Goal: Communication & Community: Answer question/provide support

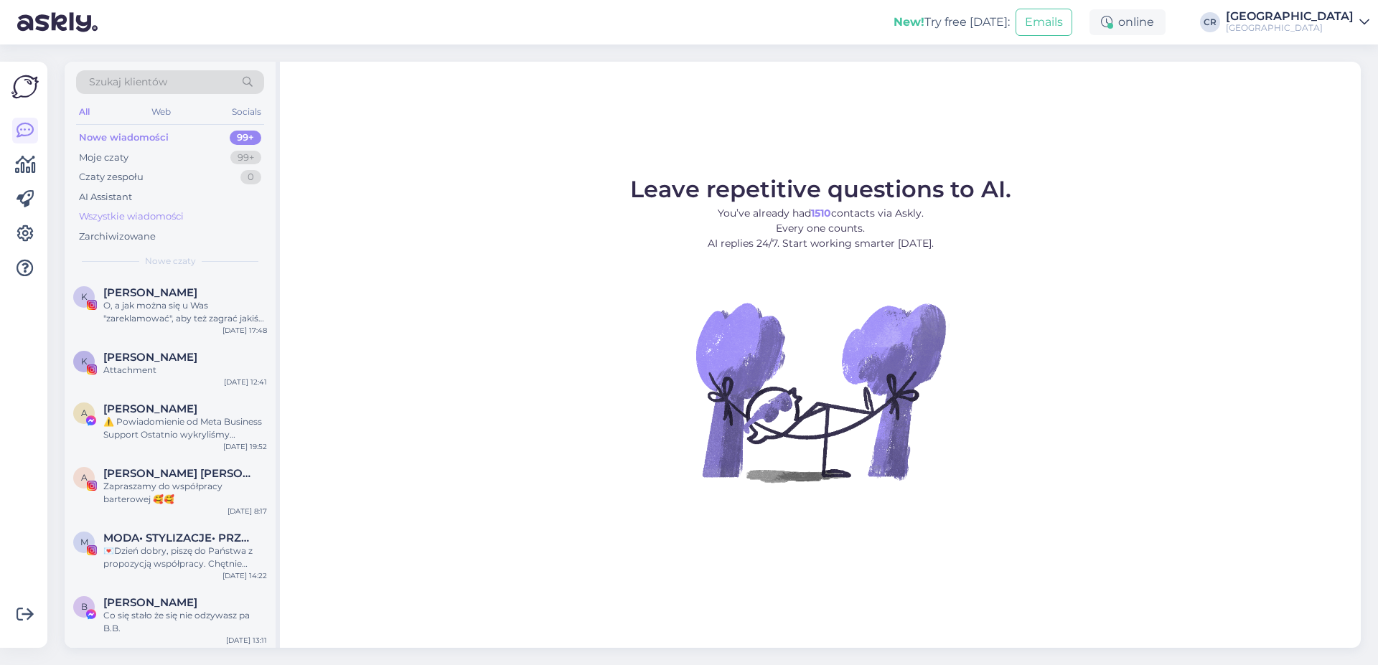
click at [153, 219] on div "Wszystkie wiadomości" at bounding box center [131, 217] width 105 height 14
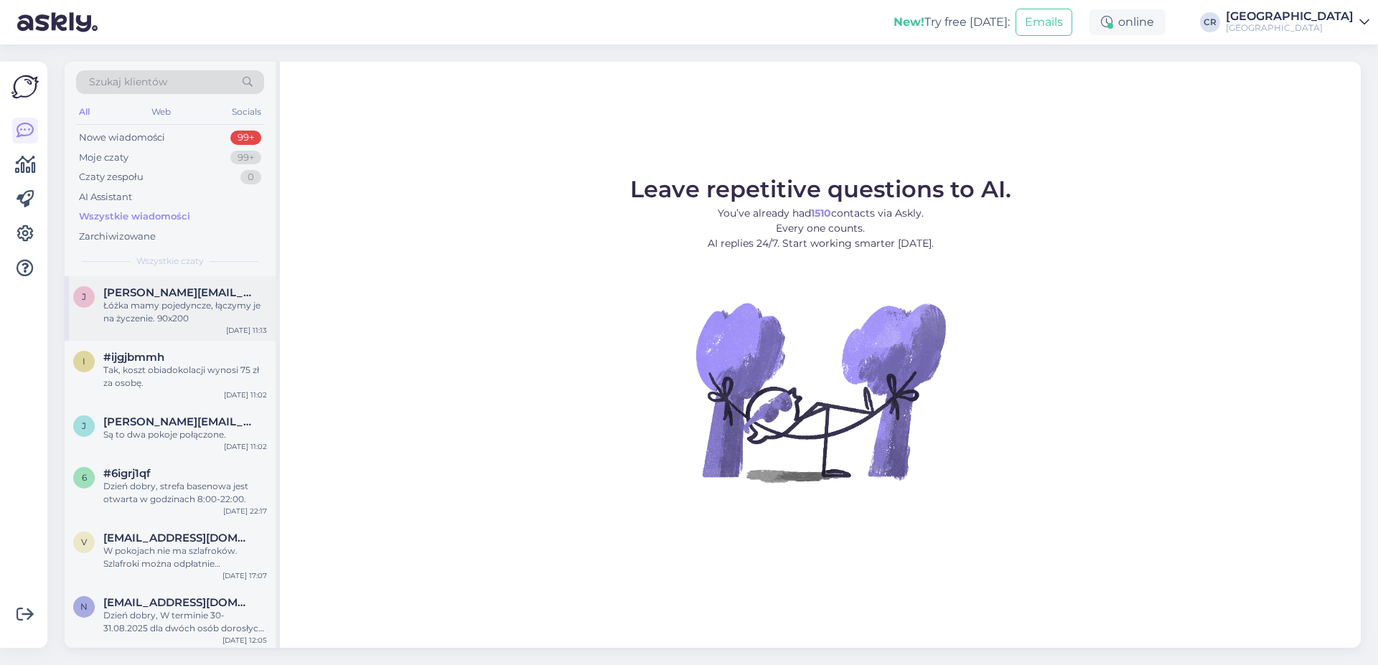
click at [185, 298] on span "[PERSON_NAME][EMAIL_ADDRESS][DOMAIN_NAME]" at bounding box center [177, 292] width 149 height 13
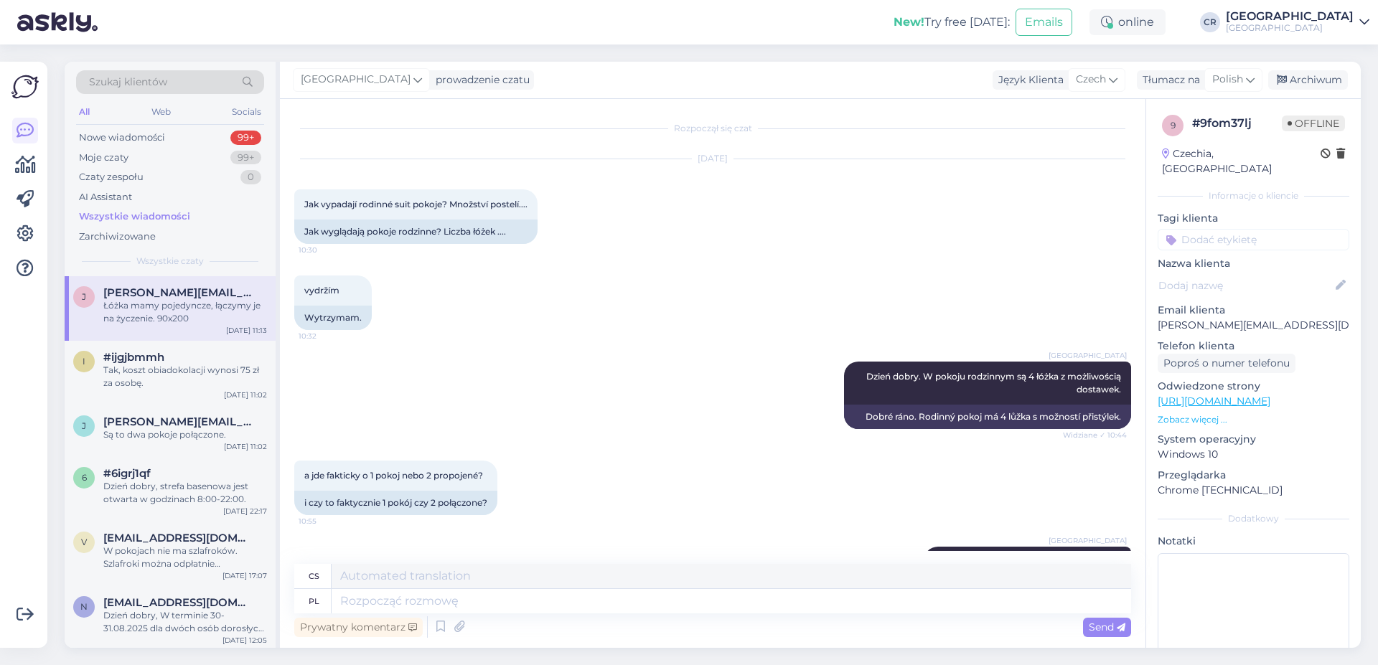
scroll to position [501, 0]
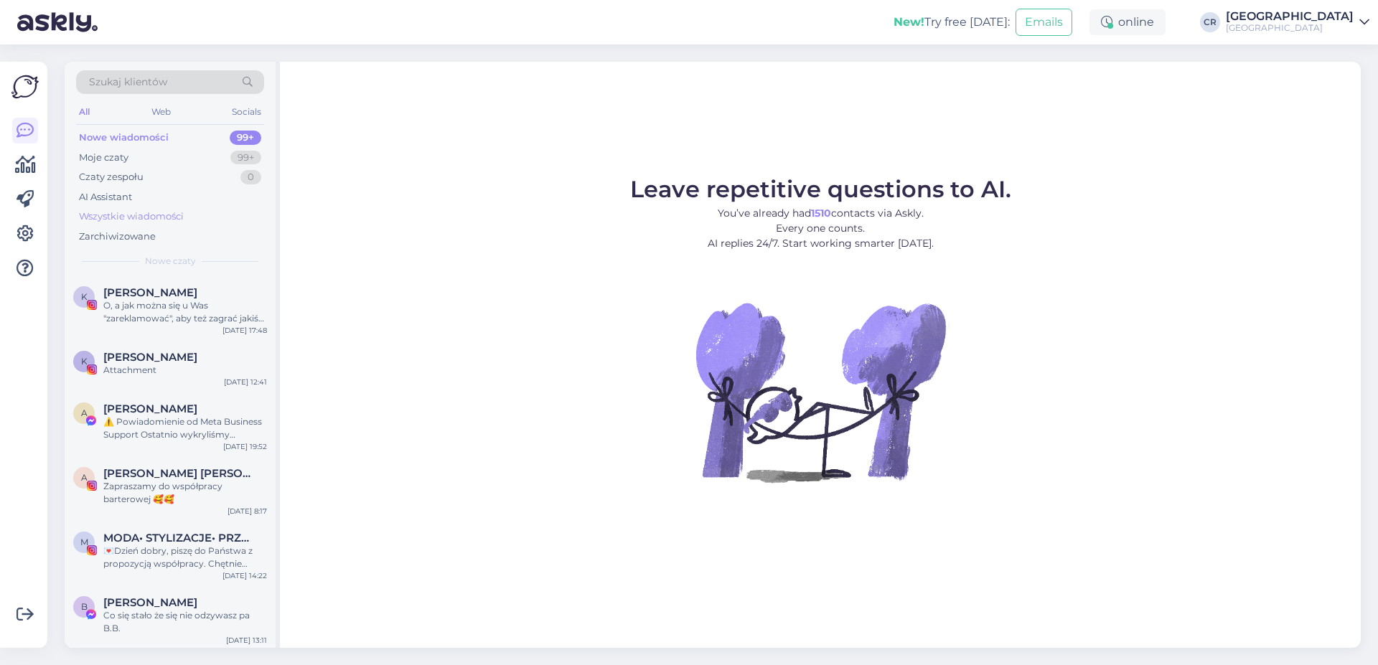
click at [148, 214] on div "Wszystkie wiadomości" at bounding box center [131, 217] width 105 height 14
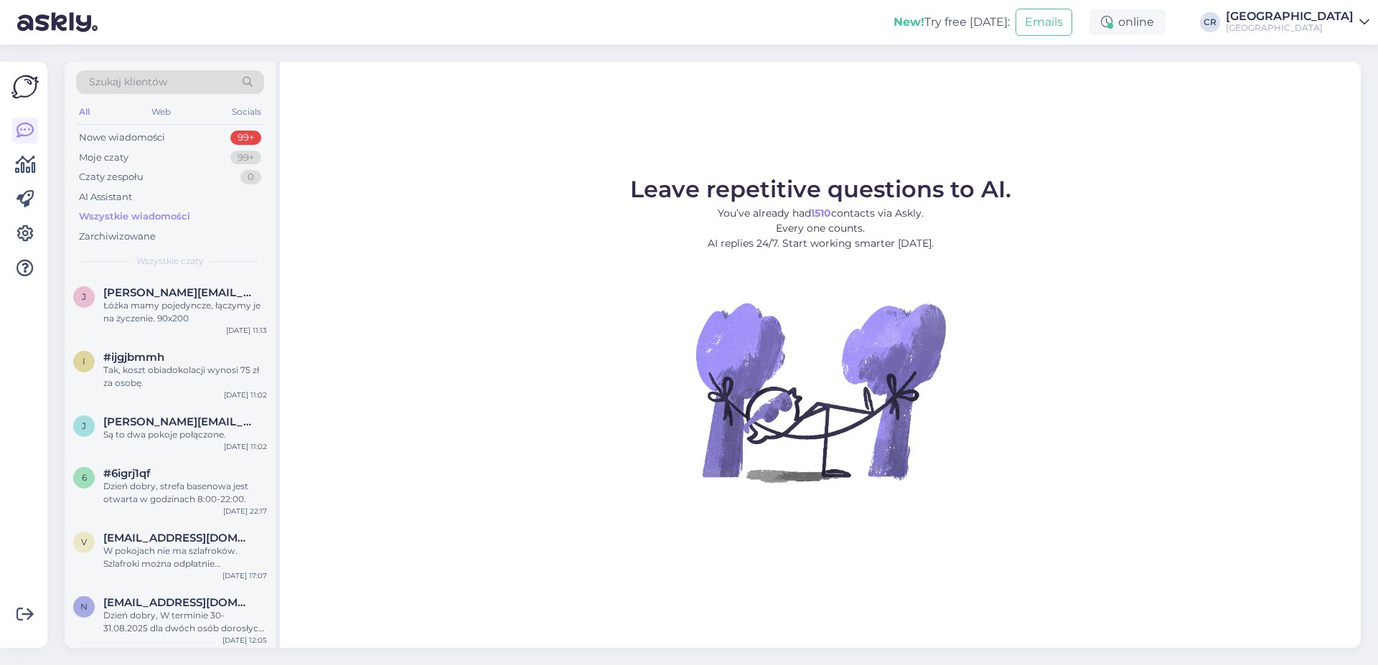
click at [167, 275] on div "Szukaj klientów All Web Socials Nowe wiadomości 99+ Moje czaty 99+ Czaty zespoł…" at bounding box center [170, 169] width 211 height 215
click at [173, 288] on span "[PERSON_NAME][EMAIL_ADDRESS][DOMAIN_NAME]" at bounding box center [177, 292] width 149 height 13
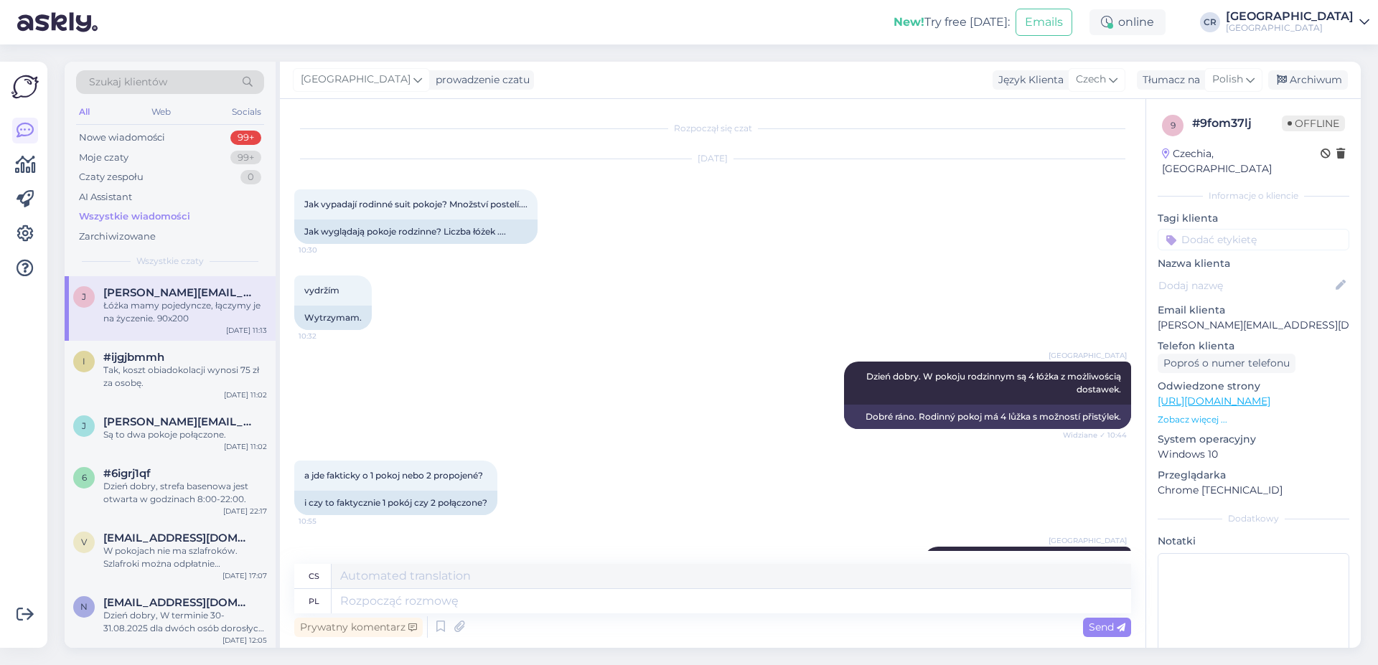
scroll to position [501, 0]
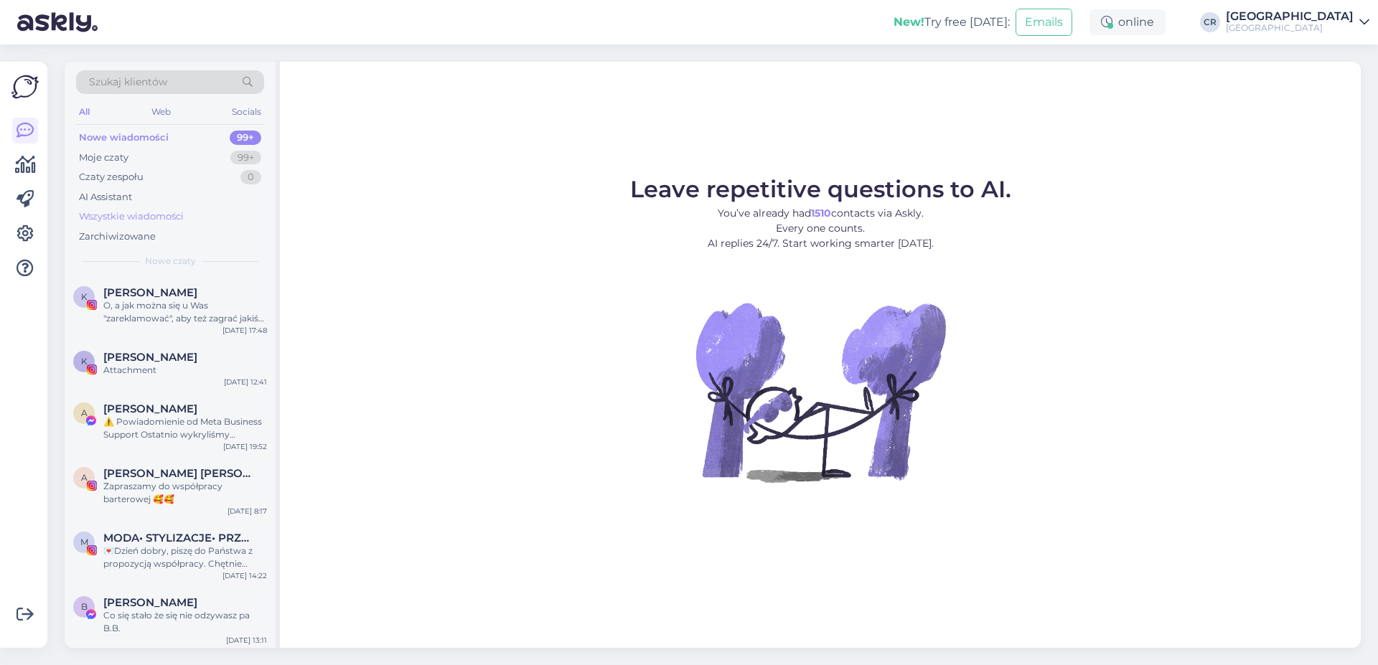
click at [132, 210] on div "Wszystkie wiadomości" at bounding box center [131, 217] width 105 height 14
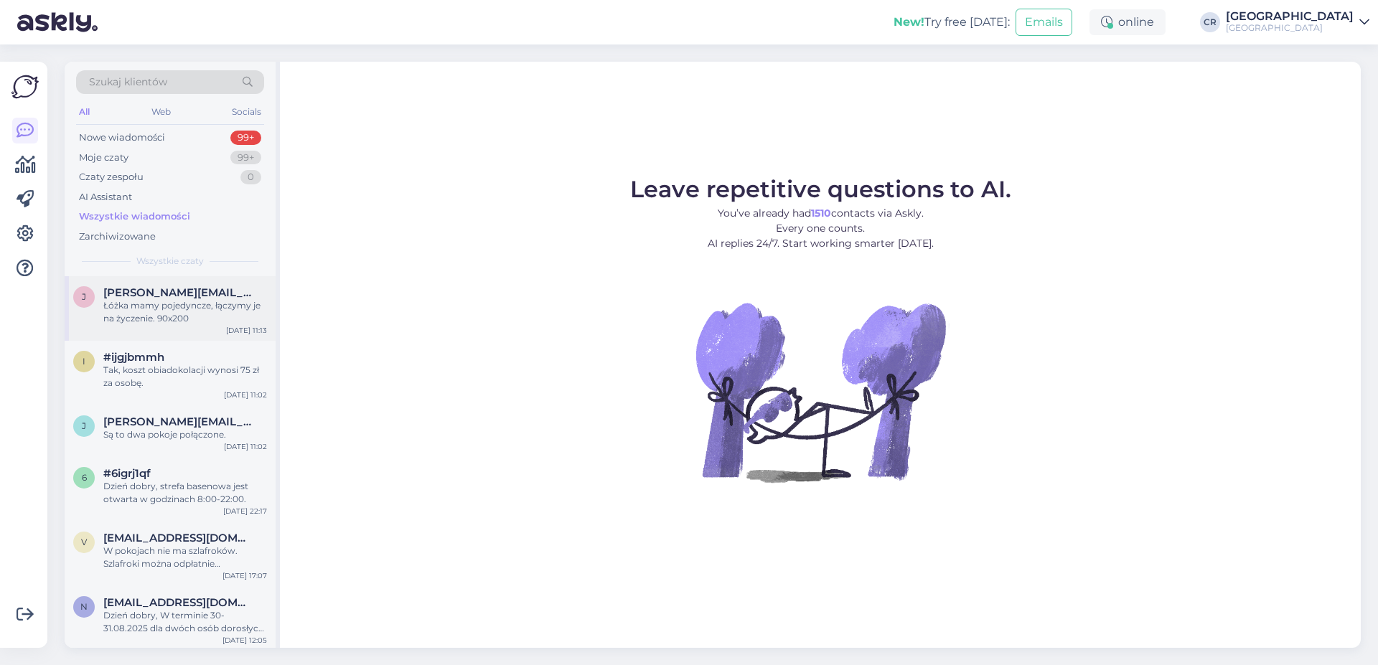
click at [177, 312] on div "Łóżka mamy pojedyncze, łączymy je na życzenie. 90x200" at bounding box center [185, 312] width 164 height 26
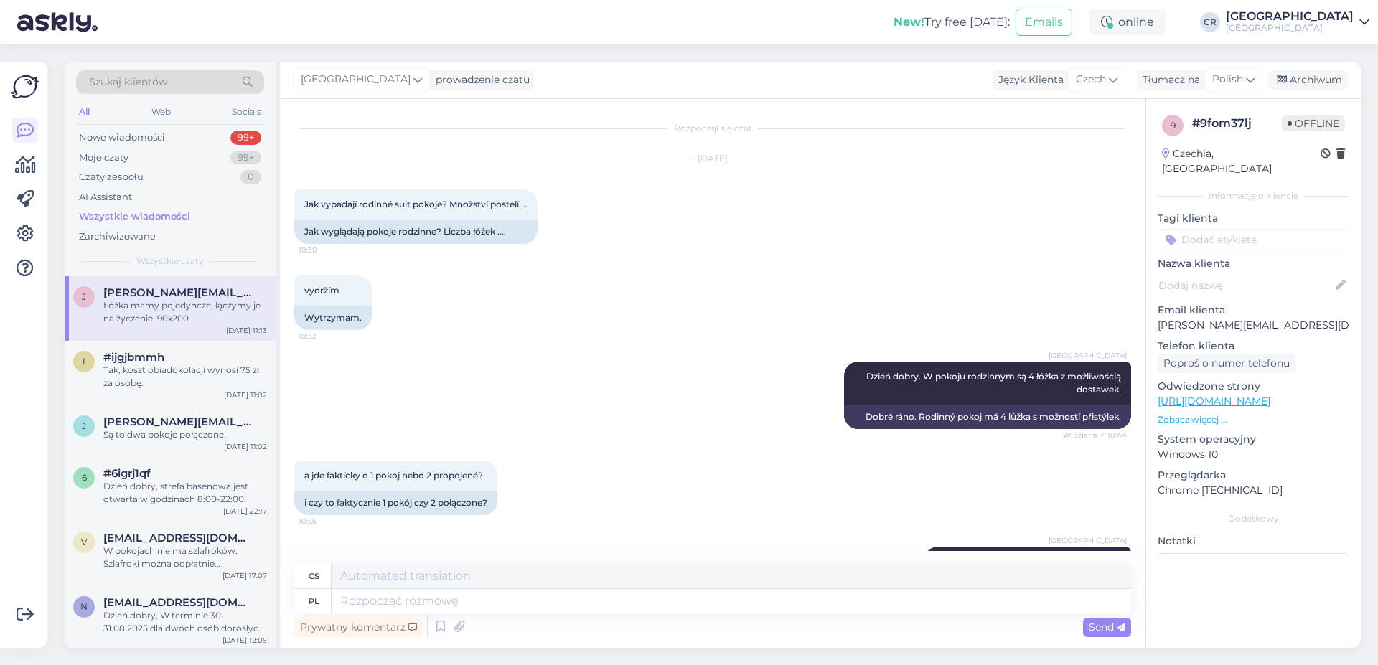
scroll to position [501, 0]
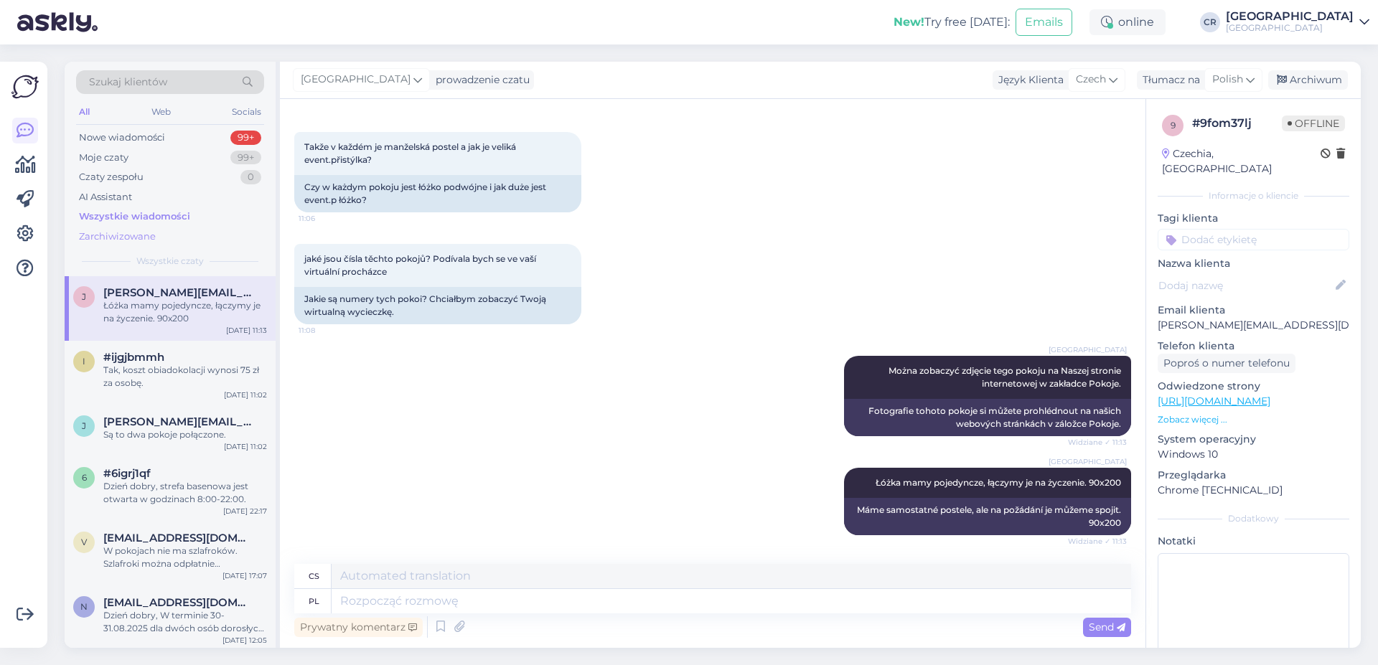
click at [167, 228] on div "Zarchiwizowane" at bounding box center [170, 237] width 188 height 20
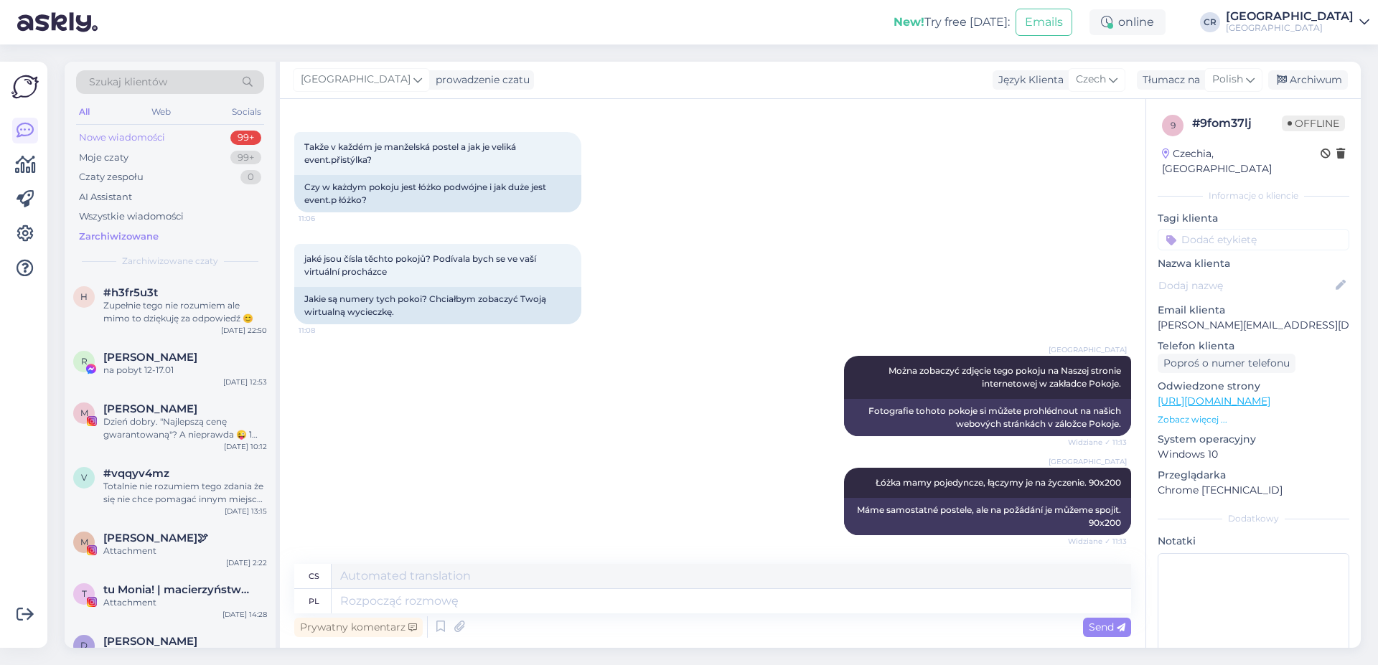
click at [170, 131] on div "Nowe wiadomości 99+" at bounding box center [170, 138] width 188 height 20
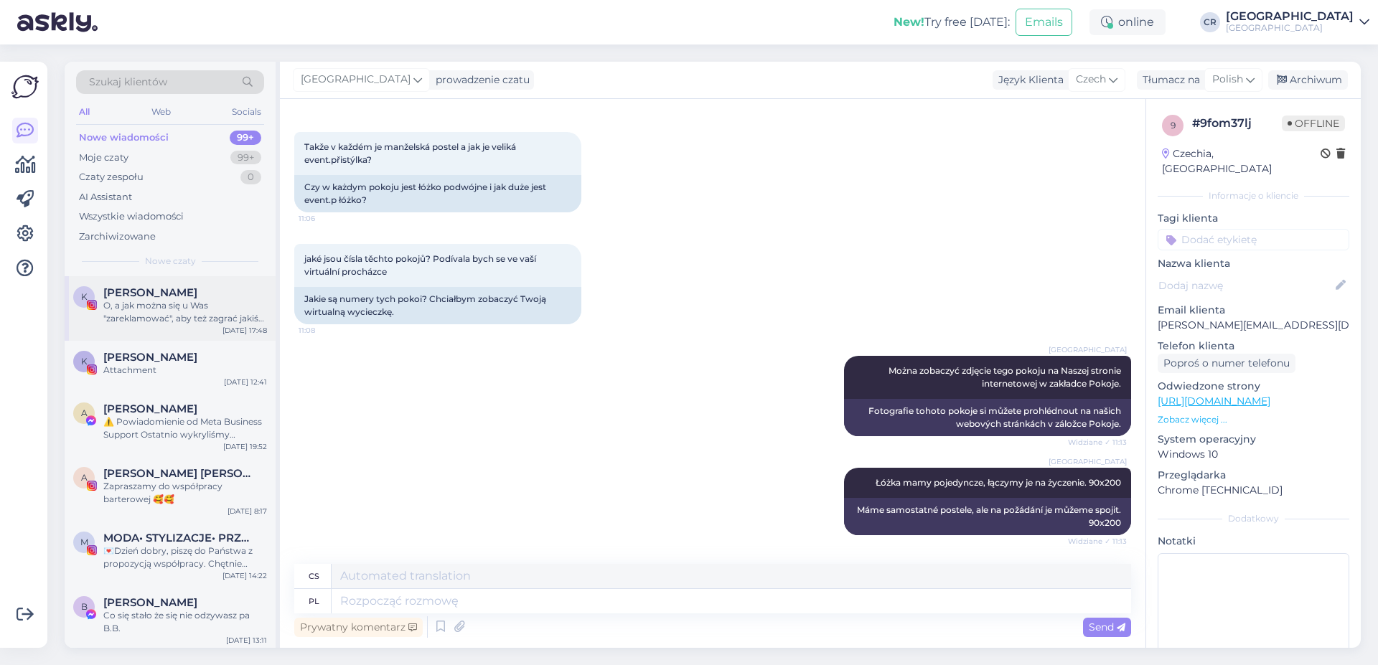
click at [162, 291] on span "[PERSON_NAME]" at bounding box center [150, 292] width 94 height 13
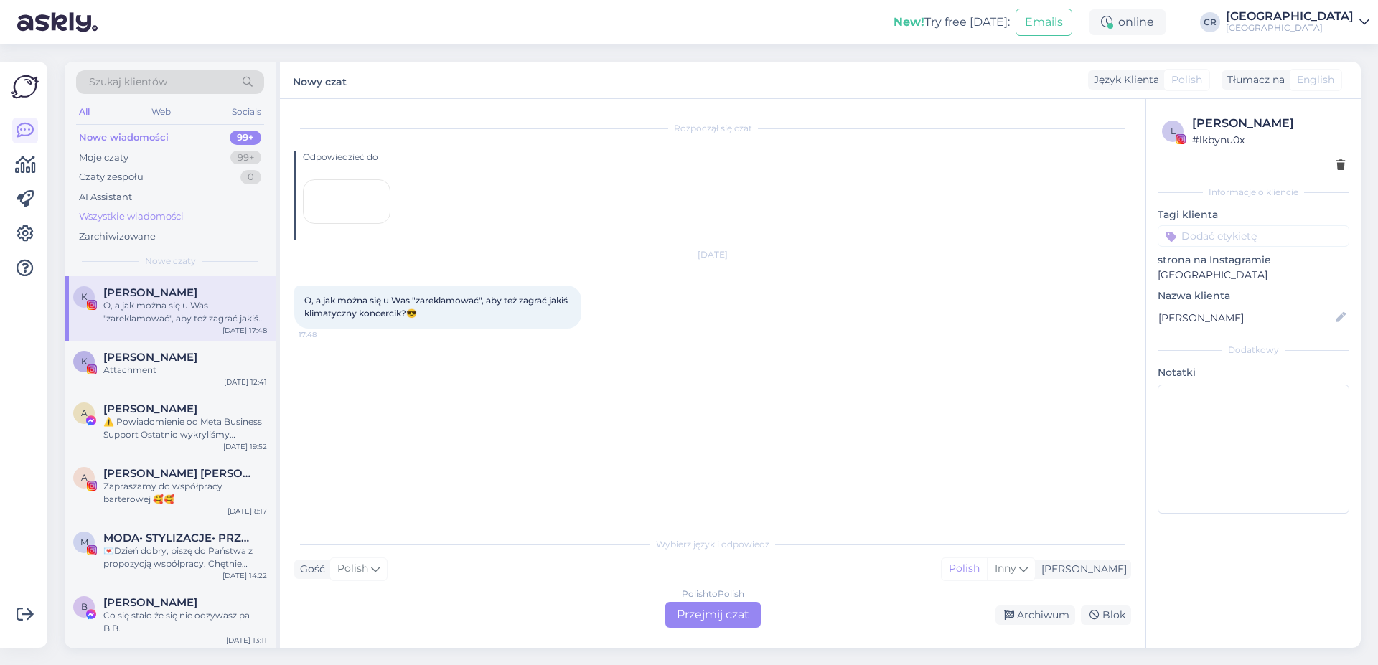
click at [156, 220] on div "Wszystkie wiadomości" at bounding box center [131, 217] width 105 height 14
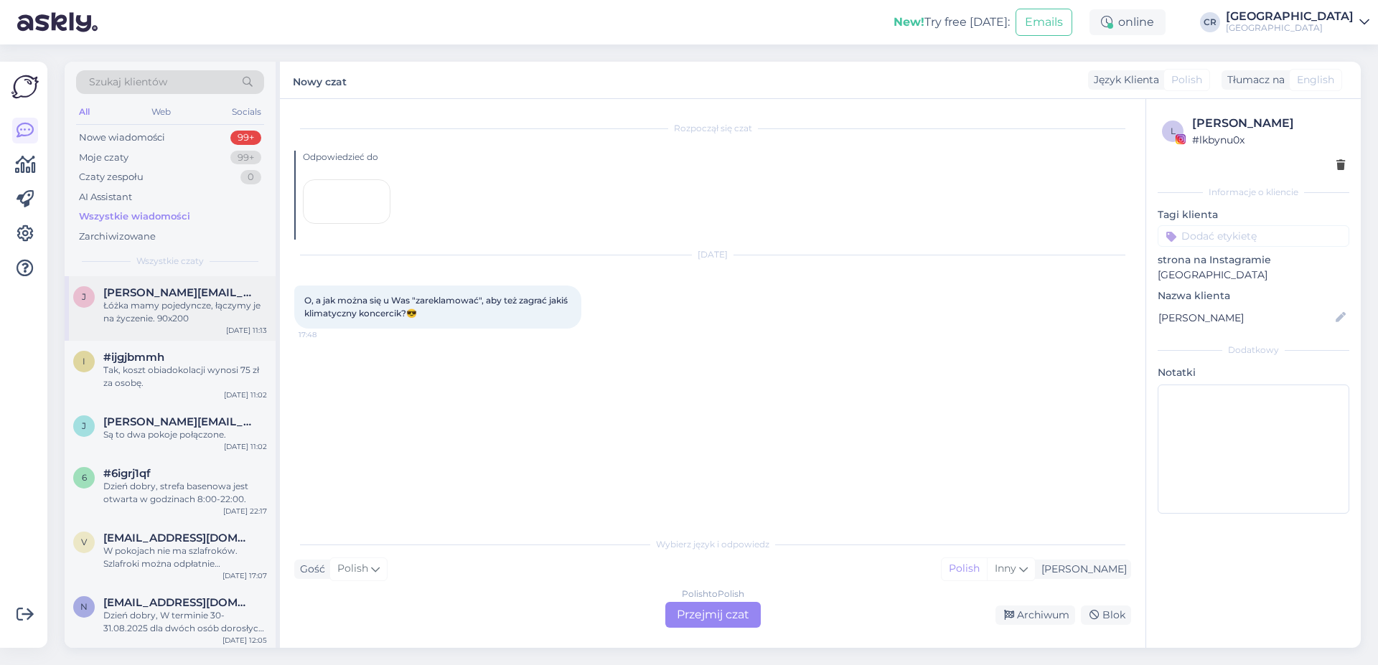
click at [158, 308] on div "Łóżka mamy pojedyncze, łączymy je na życzenie. 90x200" at bounding box center [185, 312] width 164 height 26
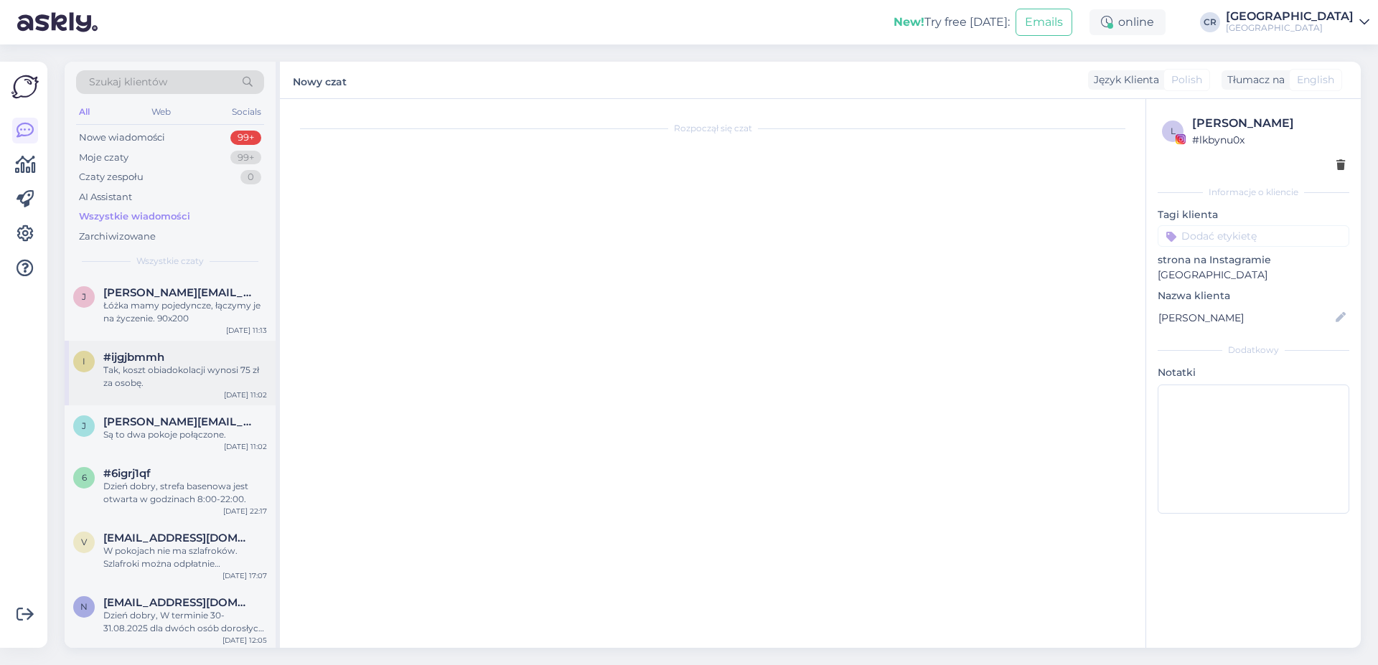
scroll to position [501, 0]
